Goal: Information Seeking & Learning: Get advice/opinions

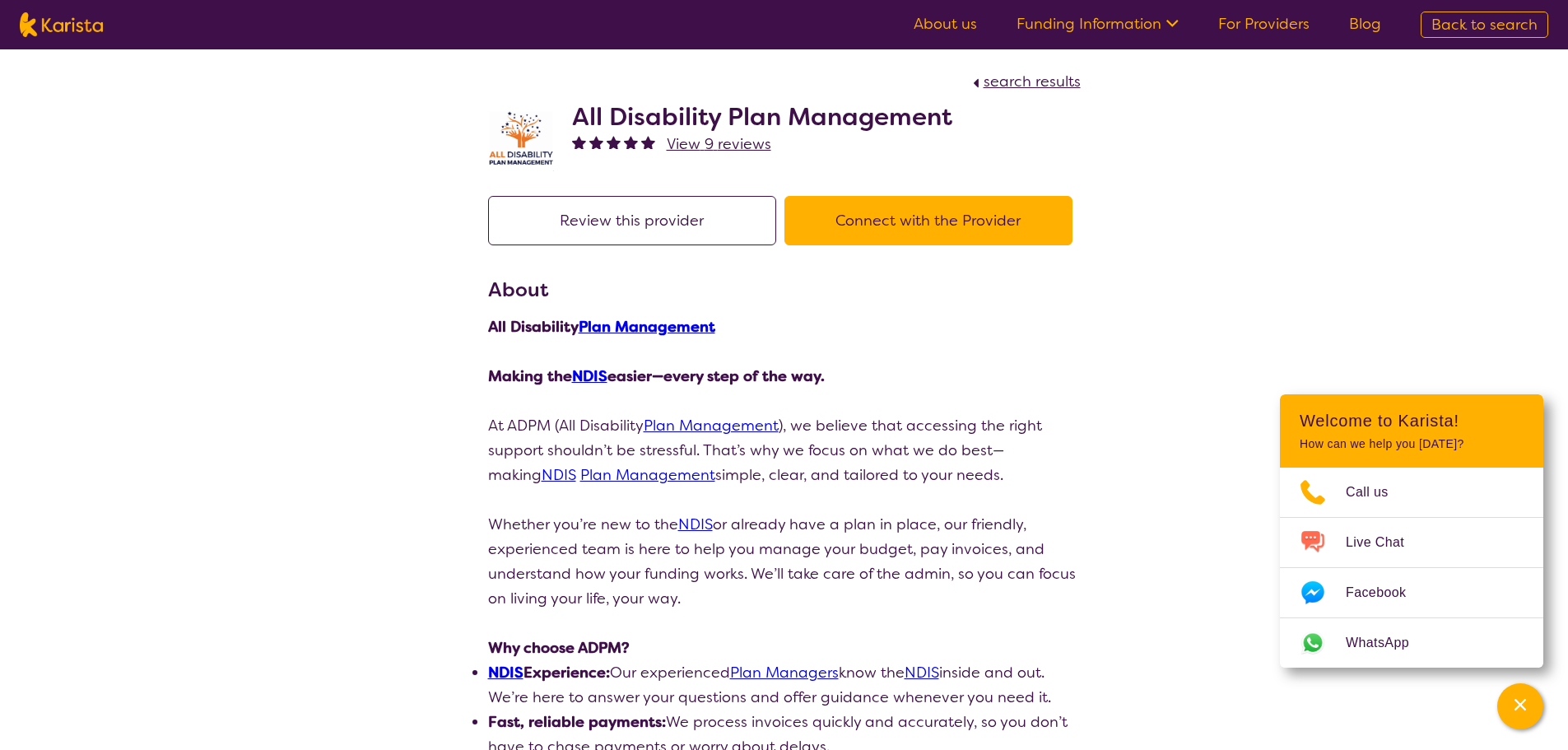
click at [702, 144] on span "View 9 reviews" at bounding box center [719, 145] width 105 height 20
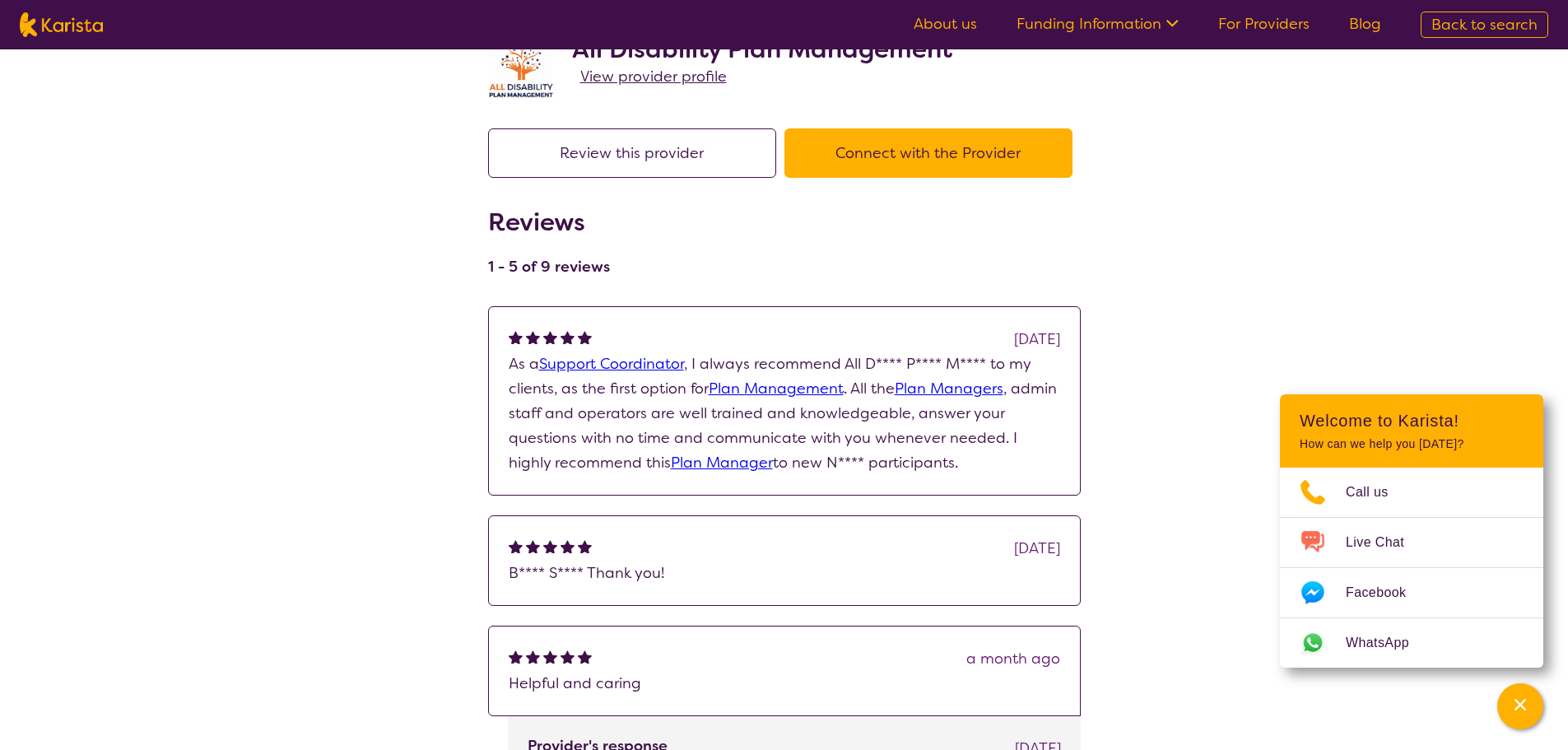
scroll to position [164, 0]
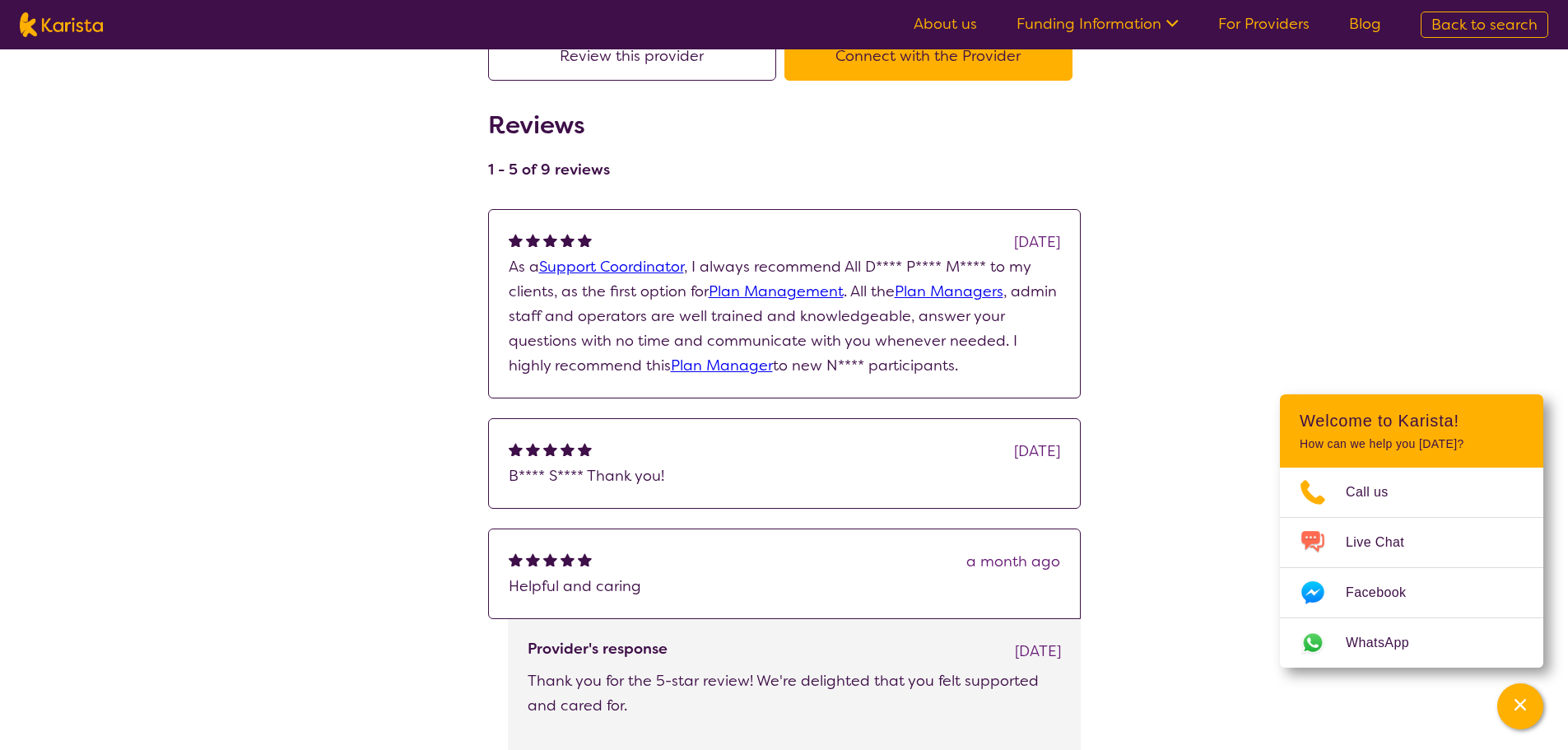
drag, startPoint x: 936, startPoint y: 367, endPoint x: 487, endPoint y: 274, distance: 458.5
copy p "As a Support Coordinator , I always recommend All D**** P**** M**** to my clien…"
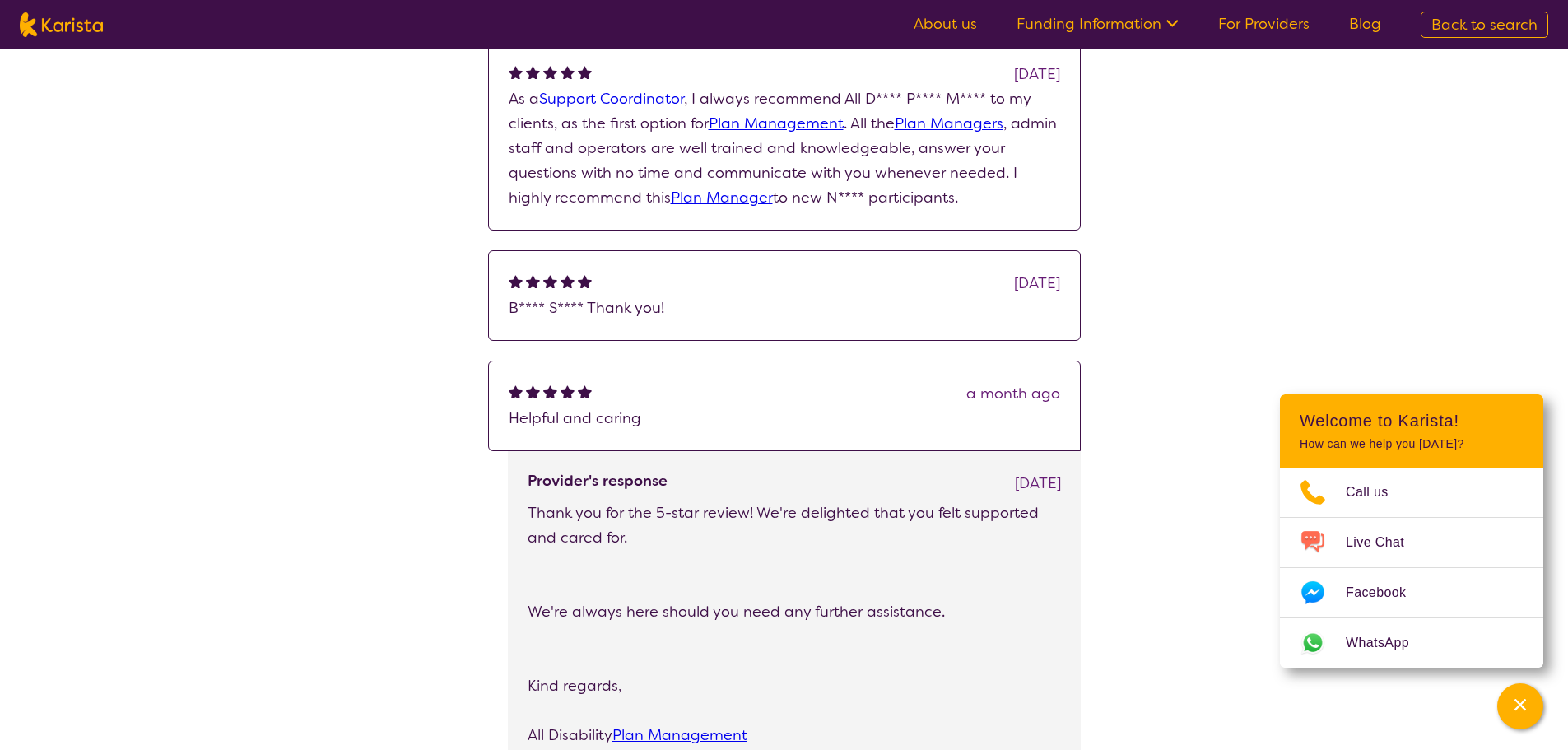
scroll to position [576, 0]
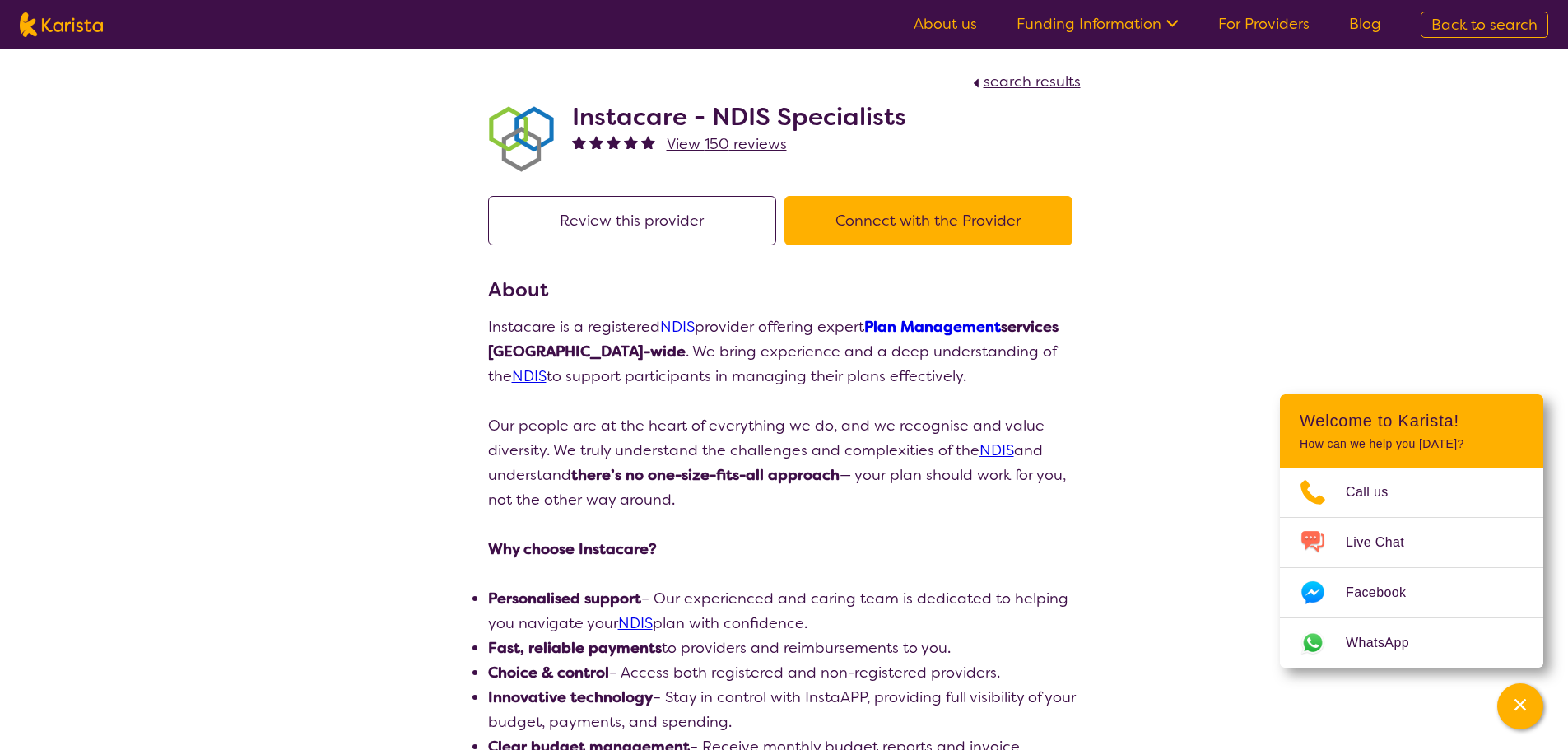
click at [752, 148] on span "View 150 reviews" at bounding box center [727, 145] width 120 height 20
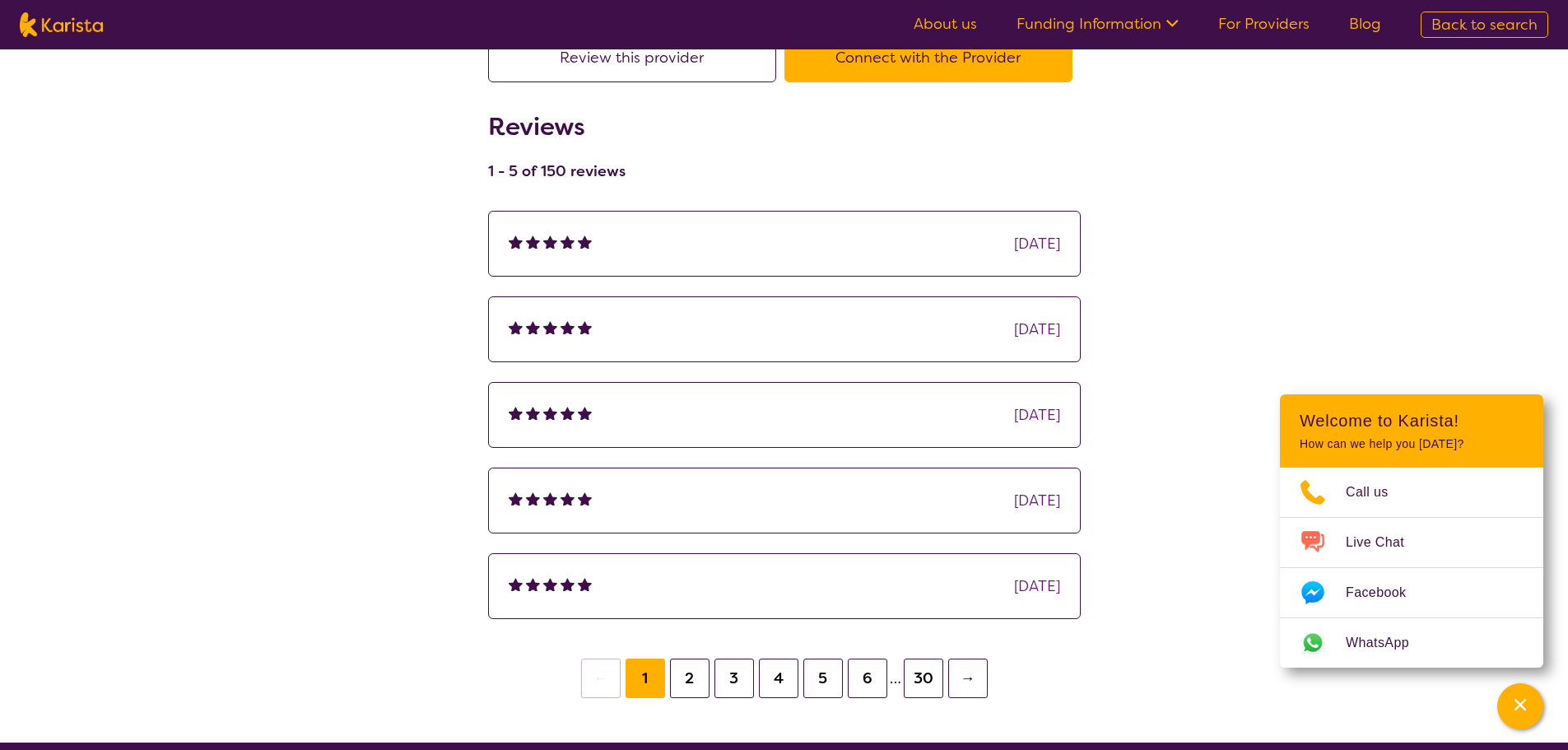
scroll to position [164, 0]
